Goal: Task Accomplishment & Management: Use online tool/utility

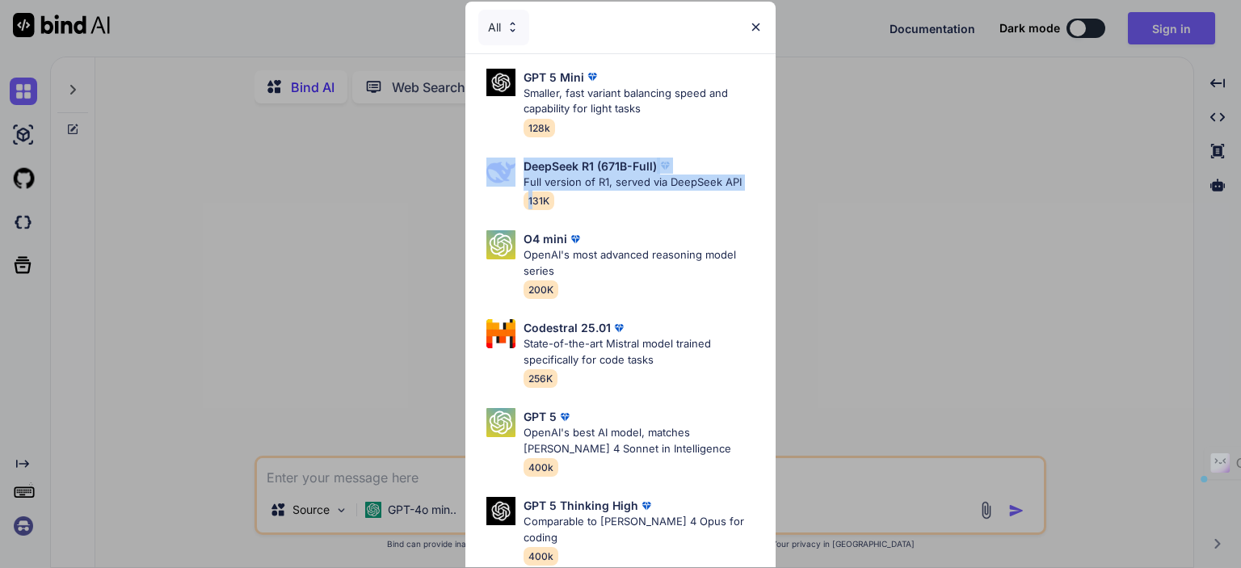
drag, startPoint x: 264, startPoint y: 209, endPoint x: 512, endPoint y: 154, distance: 254.3
click at [519, 169] on div "All GPT 5 Mini Smaller, fast variant balancing speed and capability for light t…" at bounding box center [620, 284] width 1241 height 568
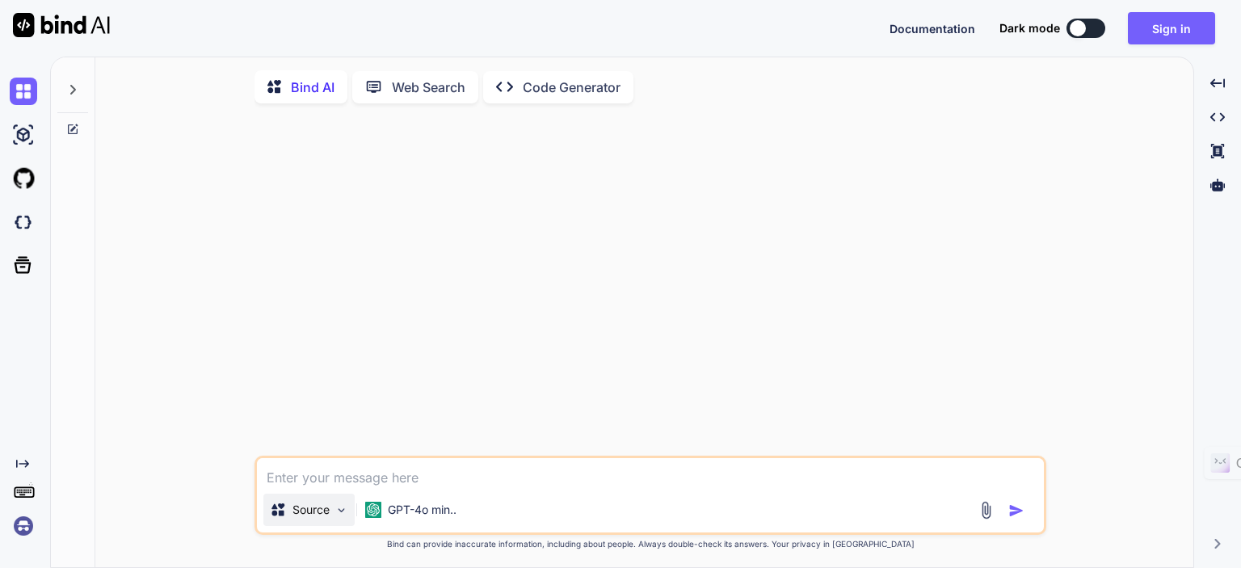
click at [305, 518] on p "Source" at bounding box center [311, 510] width 37 height 16
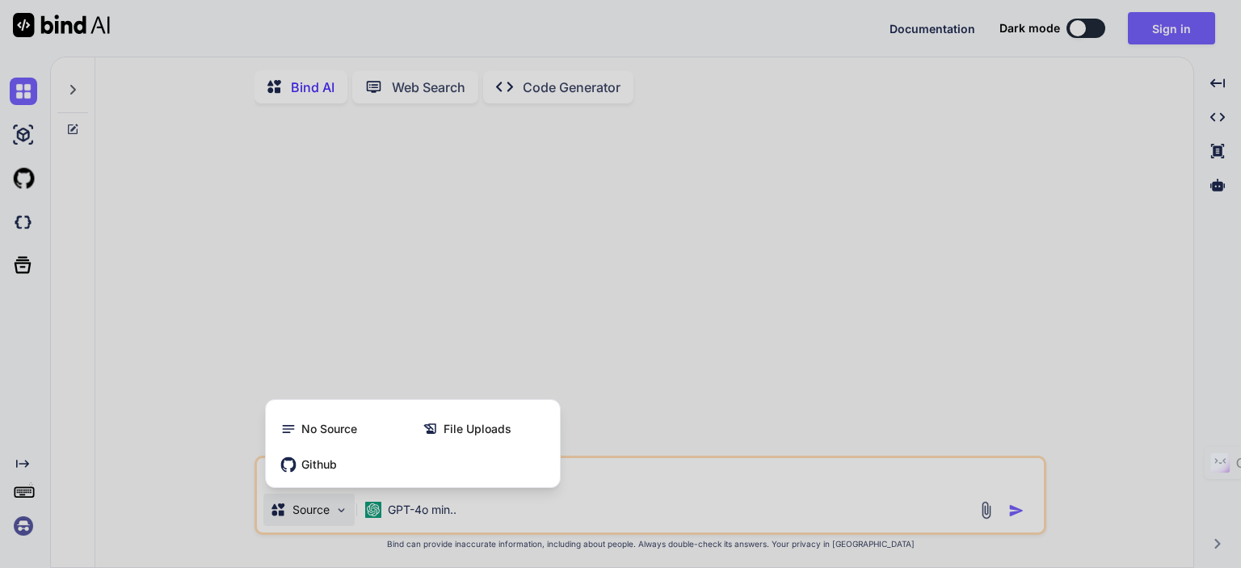
drag, startPoint x: 257, startPoint y: 309, endPoint x: 262, endPoint y: 319, distance: 10.8
click at [256, 309] on div at bounding box center [620, 284] width 1241 height 568
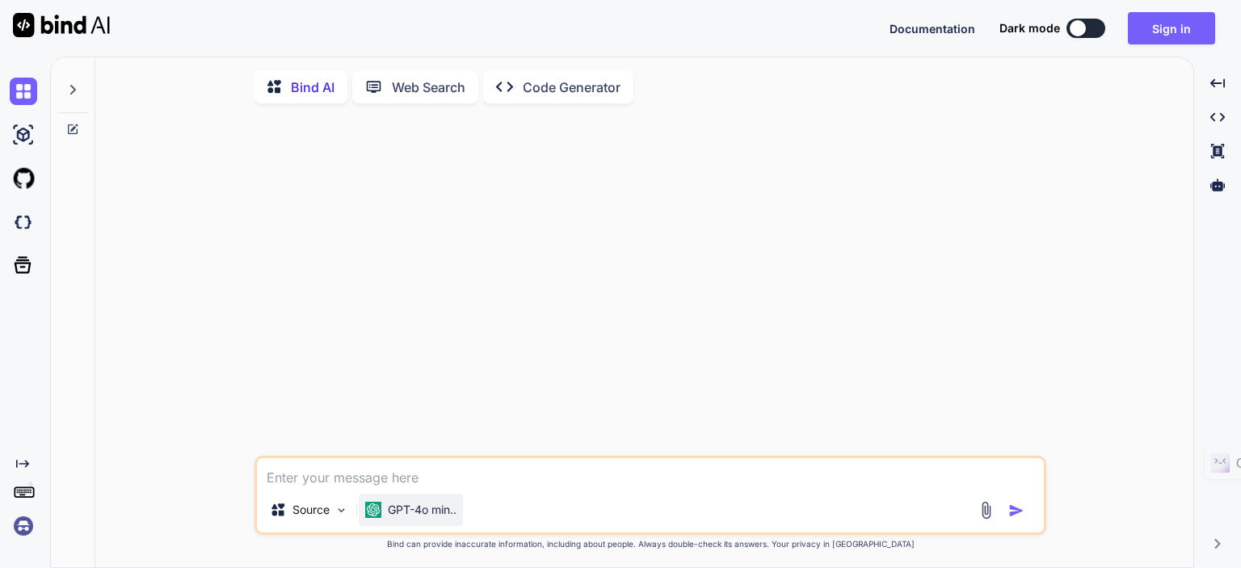
click at [430, 510] on p "GPT-4o min.." at bounding box center [422, 510] width 69 height 16
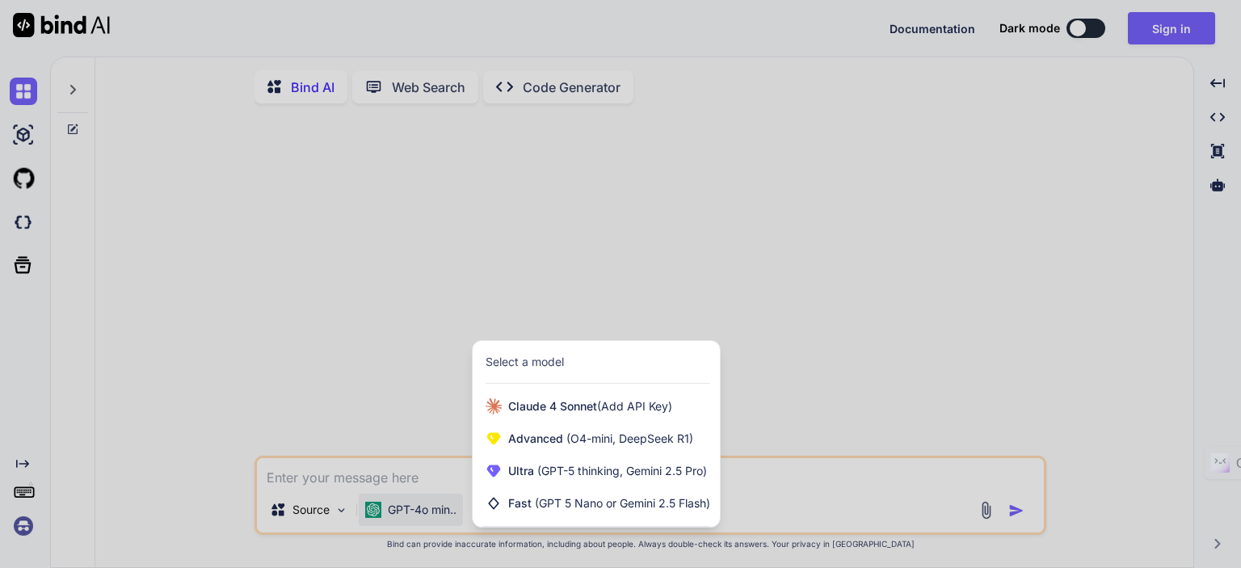
click at [341, 347] on div at bounding box center [620, 284] width 1241 height 568
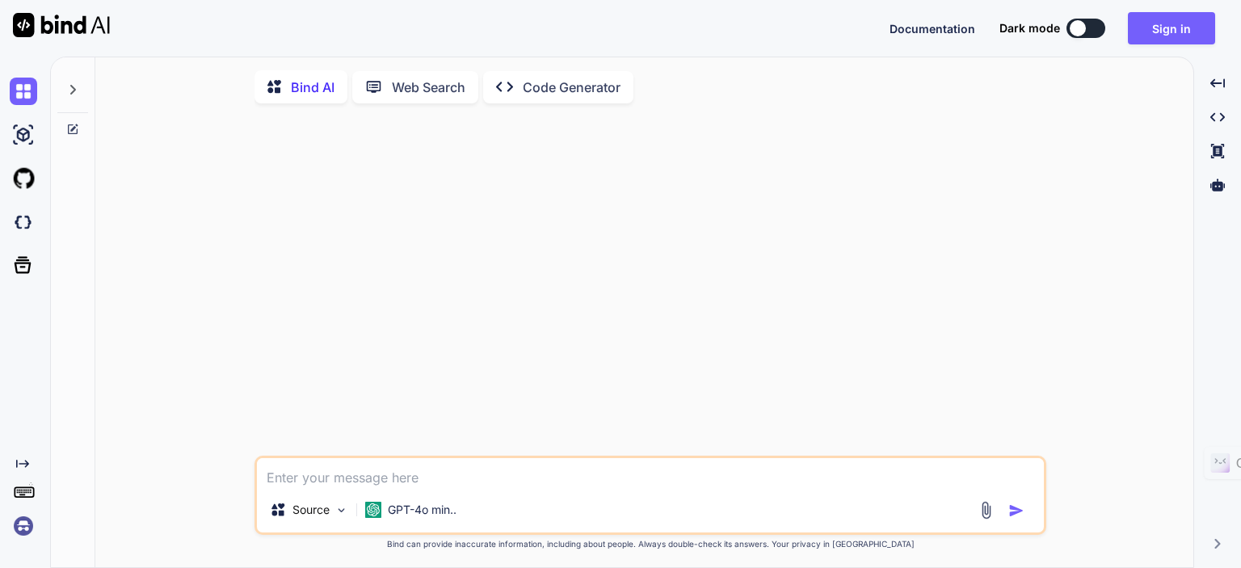
click at [301, 103] on div "Bind AI Web Search Created with Pixso. Code Generator" at bounding box center [651, 87] width 792 height 46
click at [288, 82] on icon at bounding box center [278, 87] width 23 height 20
click at [416, 523] on div "GPT-4o min.." at bounding box center [411, 510] width 104 height 32
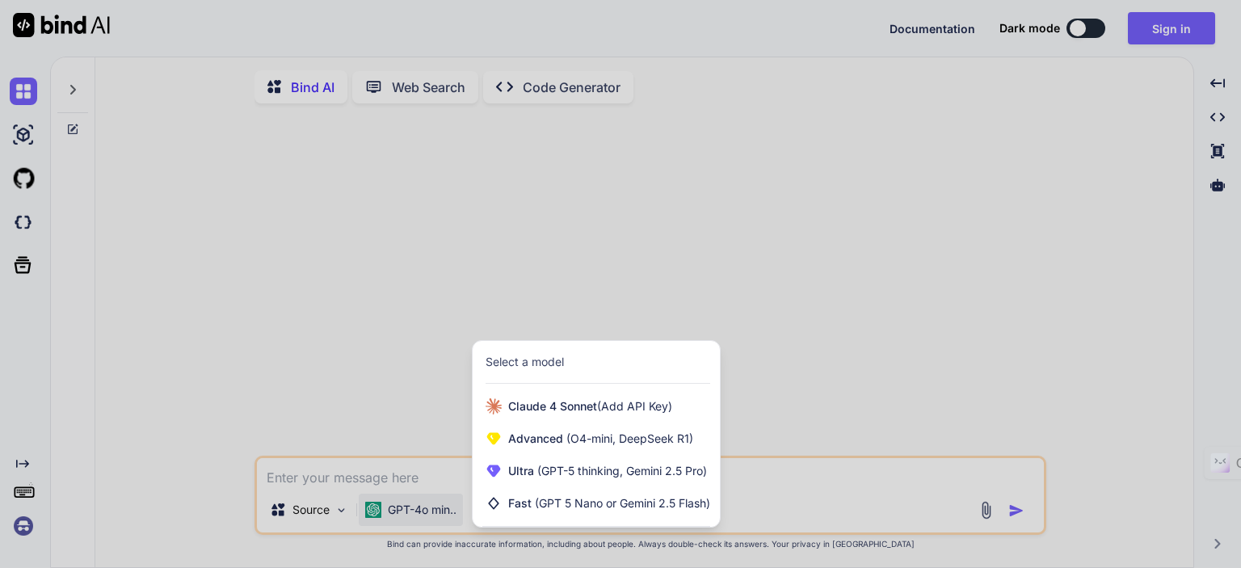
click at [291, 403] on div at bounding box center [620, 284] width 1241 height 568
type textarea "x"
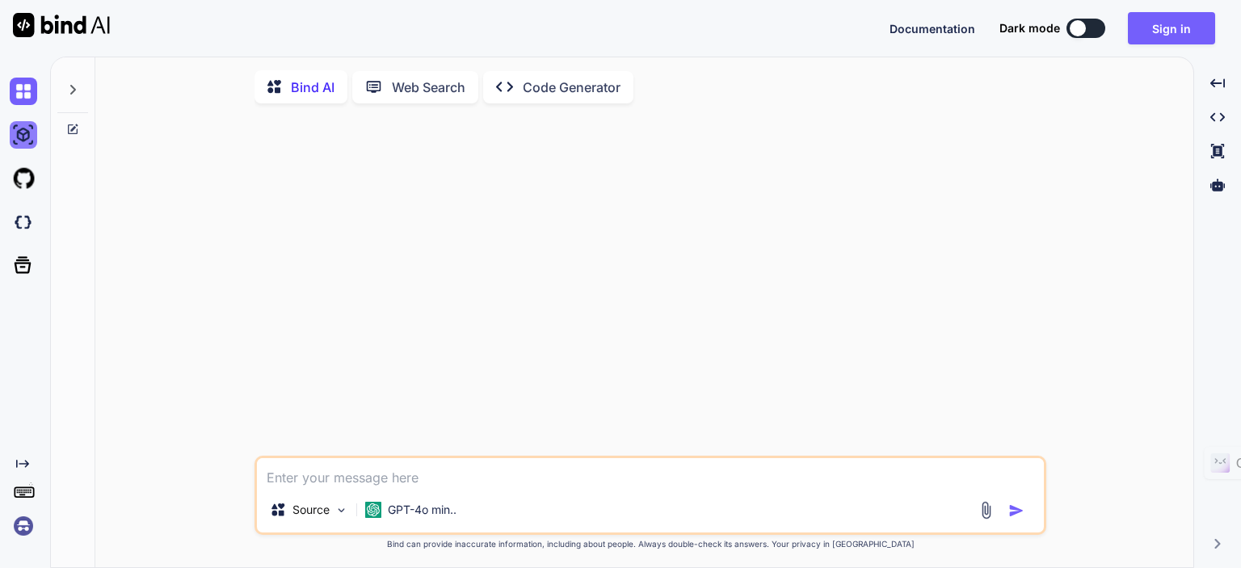
click at [24, 125] on img at bounding box center [23, 134] width 27 height 27
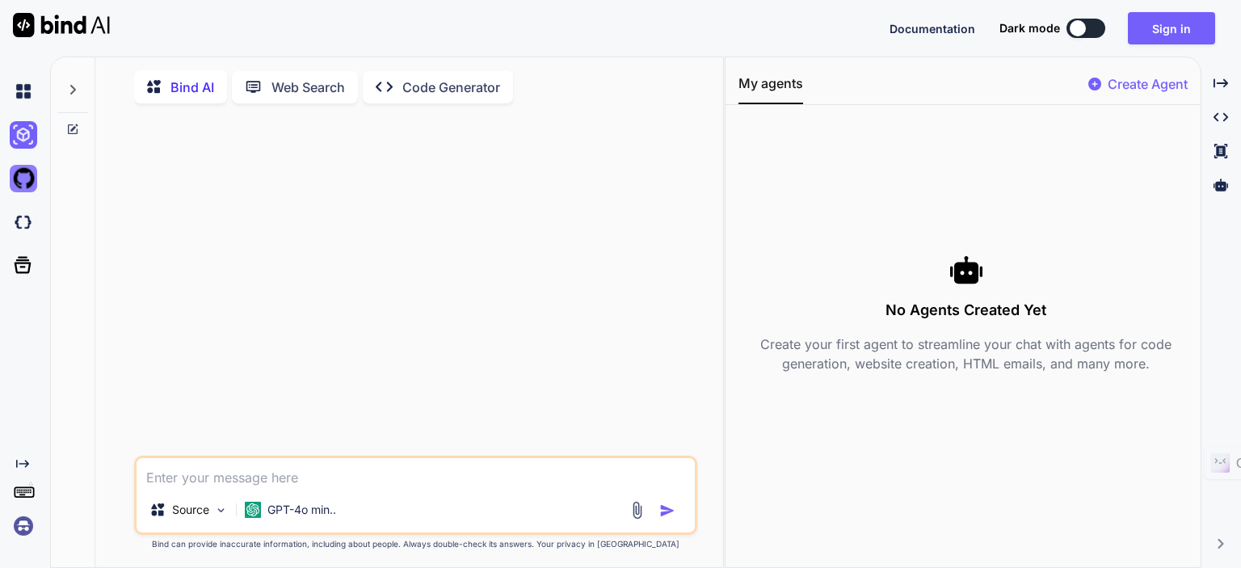
click at [18, 170] on img at bounding box center [23, 178] width 27 height 27
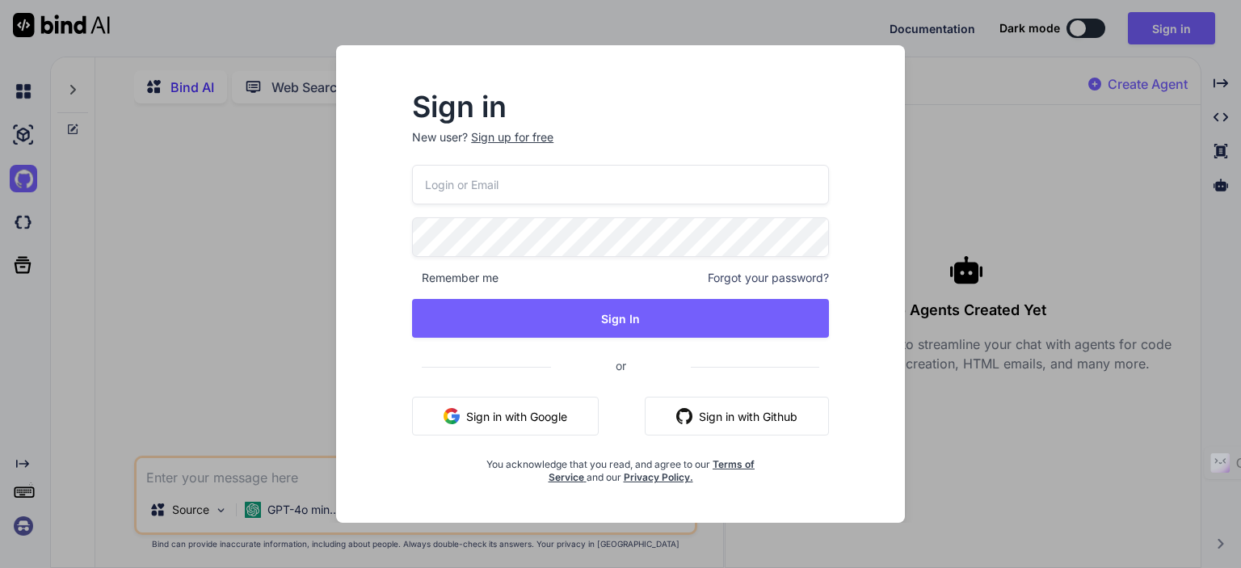
click at [29, 245] on div "Sign in New user? Sign up for free Remember me Forgot your password? Sign In or…" at bounding box center [620, 284] width 1241 height 568
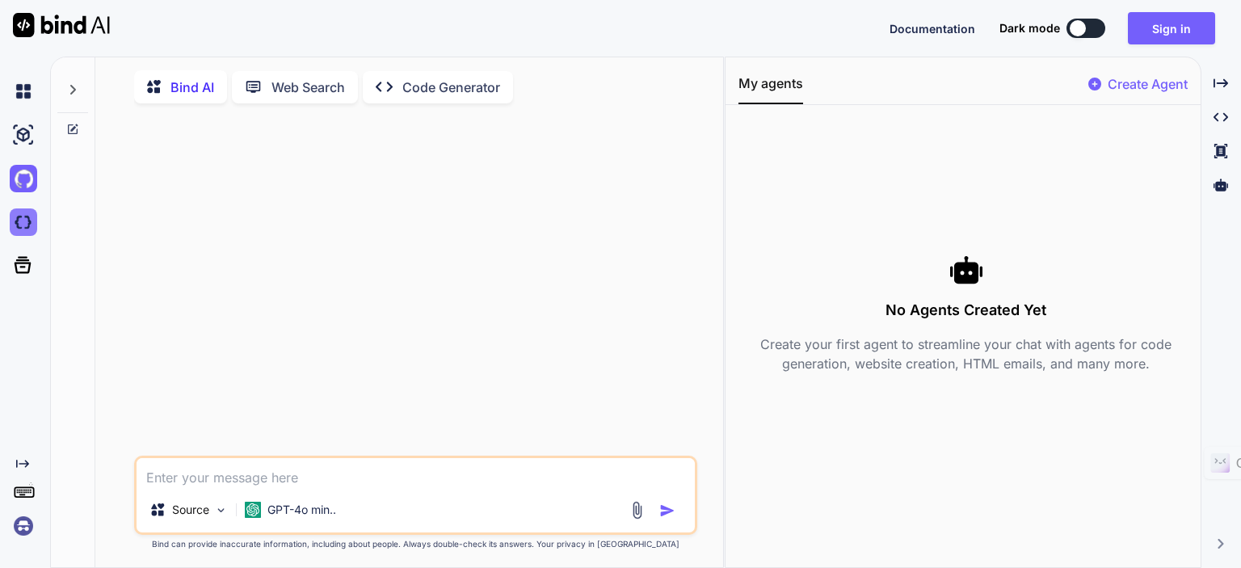
click at [17, 220] on img at bounding box center [23, 221] width 27 height 27
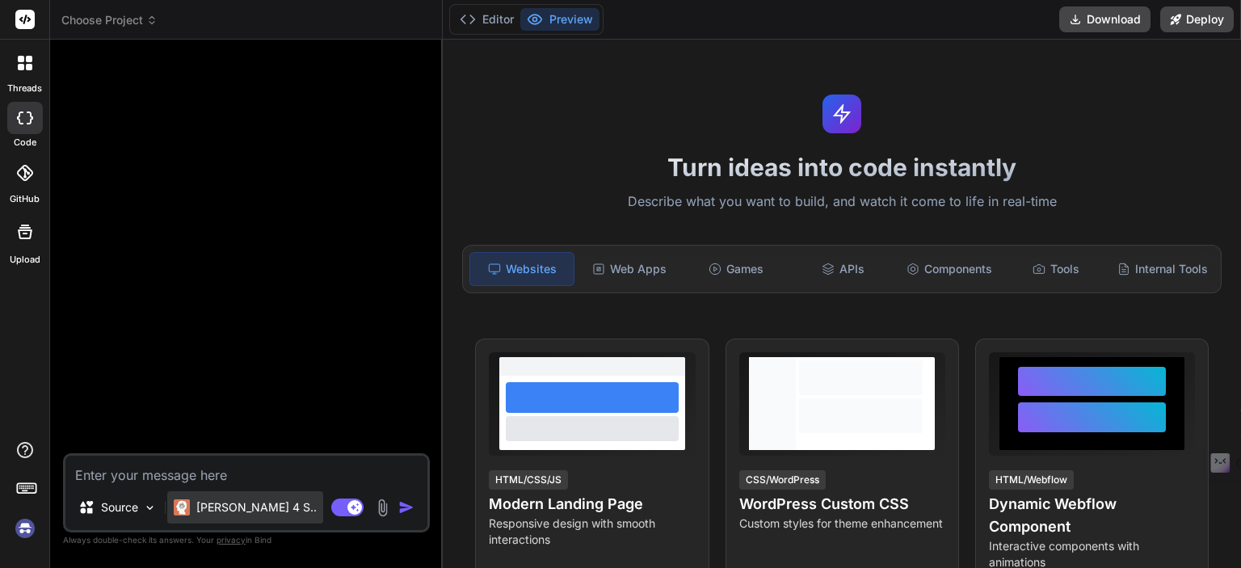
click at [237, 503] on p "[PERSON_NAME] 4 S.." at bounding box center [256, 507] width 120 height 16
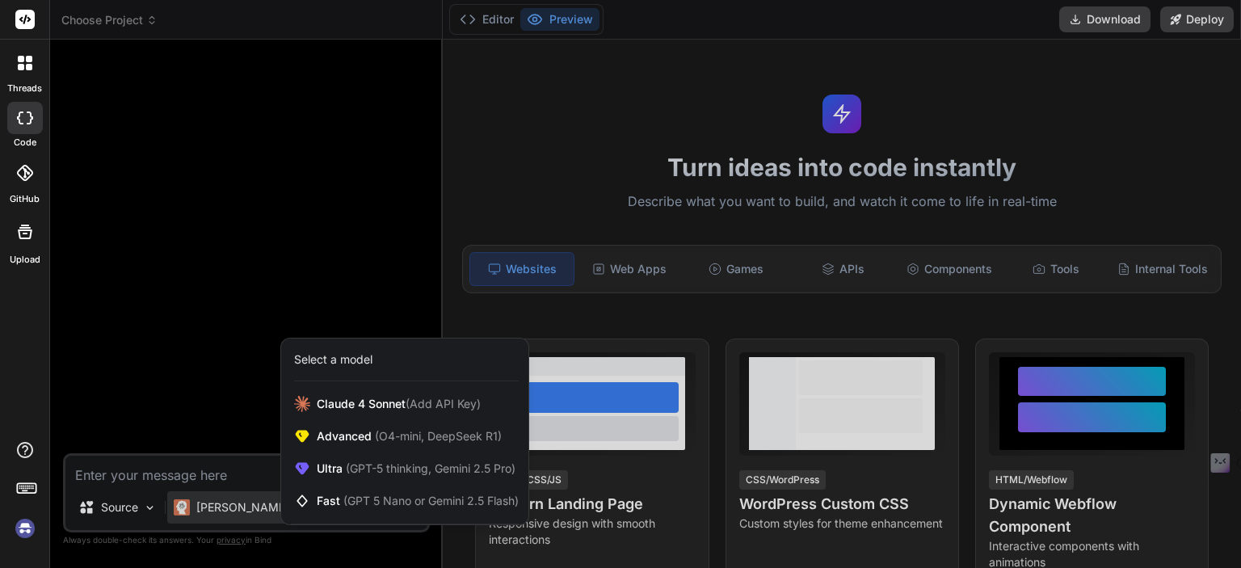
click at [212, 406] on div at bounding box center [620, 284] width 1241 height 568
type textarea "x"
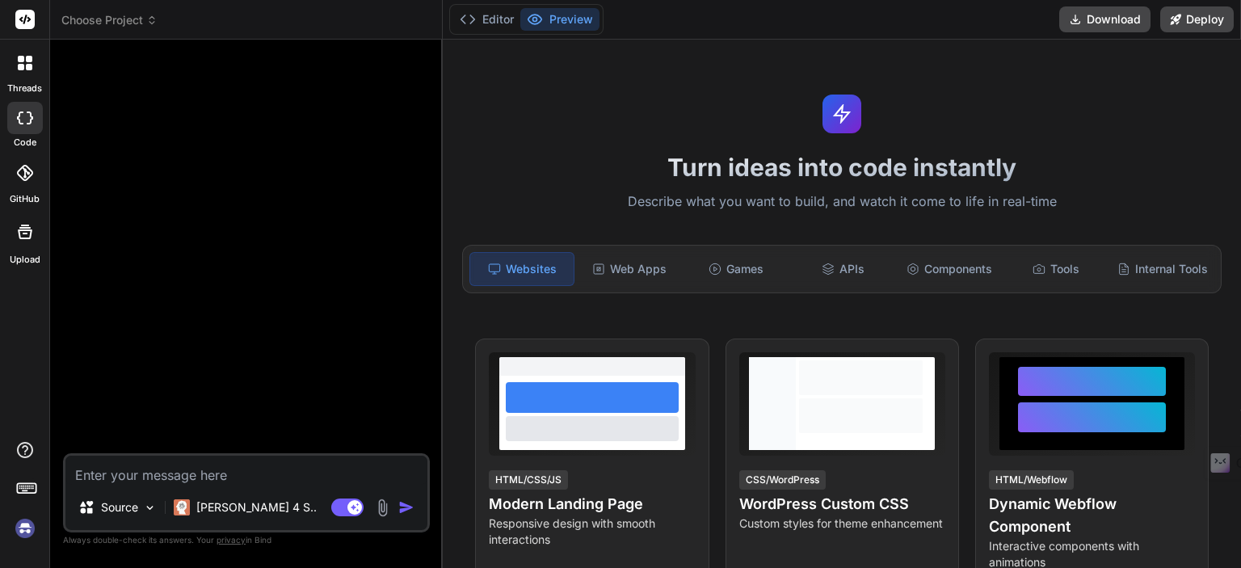
click at [23, 179] on icon at bounding box center [25, 173] width 16 height 16
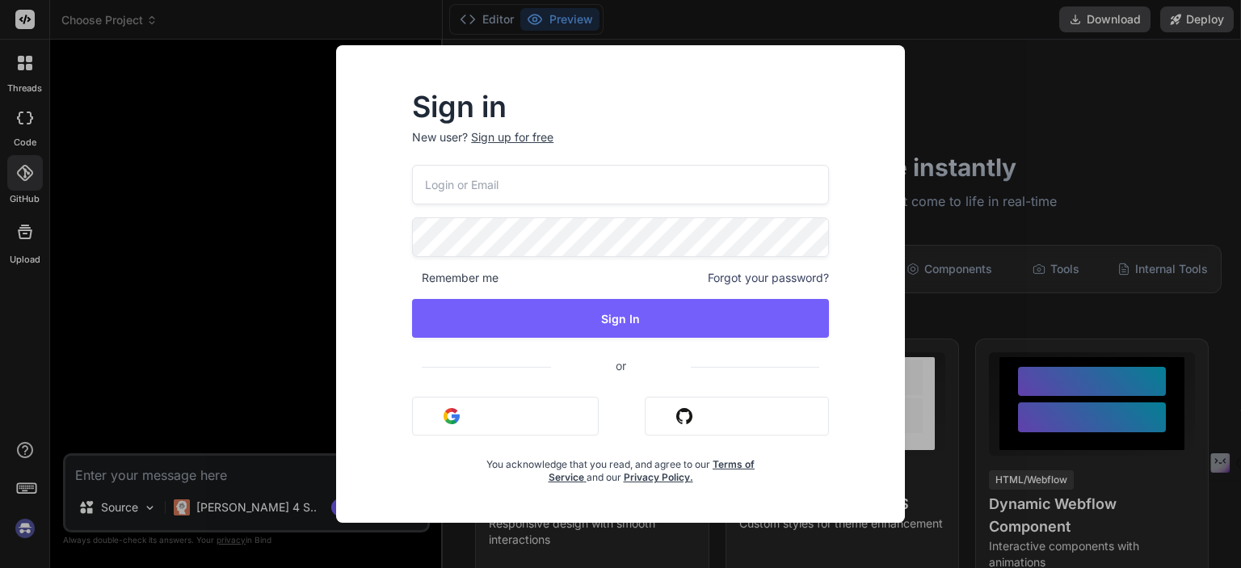
click at [27, 258] on div "Sign in New user? Sign up for free Remember me Forgot your password? Sign In or…" at bounding box center [620, 284] width 1241 height 568
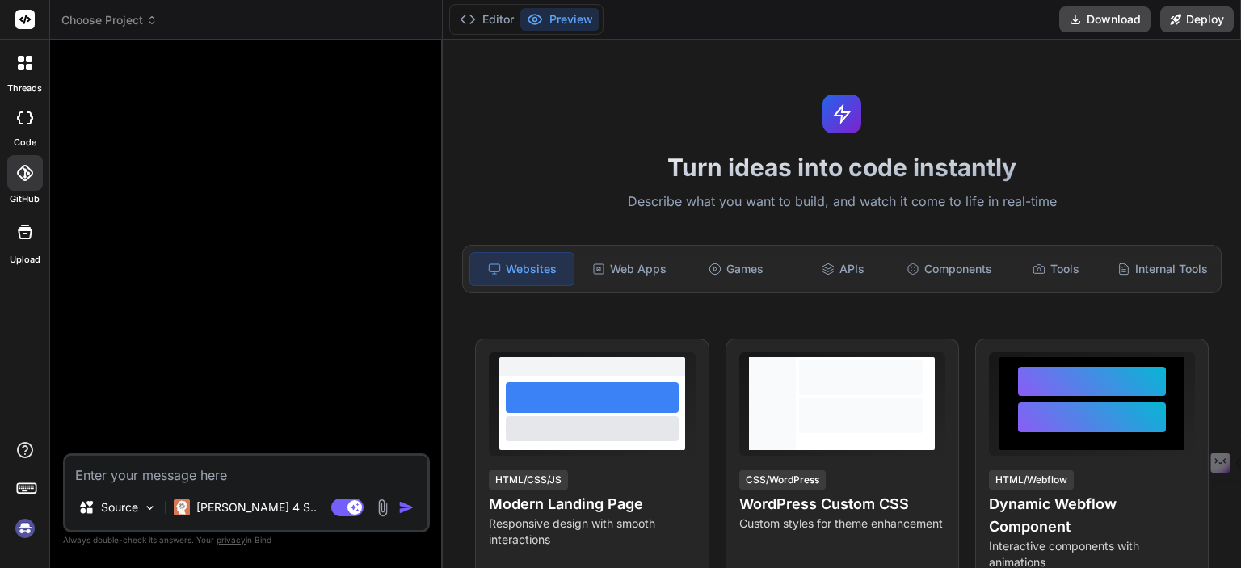
click at [16, 242] on div at bounding box center [25, 232] width 39 height 39
click at [19, 529] on img at bounding box center [24, 528] width 27 height 27
